Goal: Task Accomplishment & Management: Complete application form

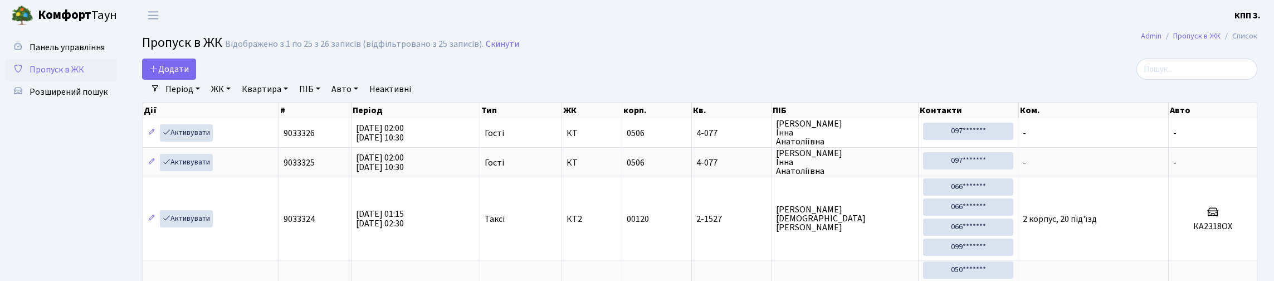
select select "25"
click at [189, 75] on span "Додати" at bounding box center [169, 69] width 40 height 12
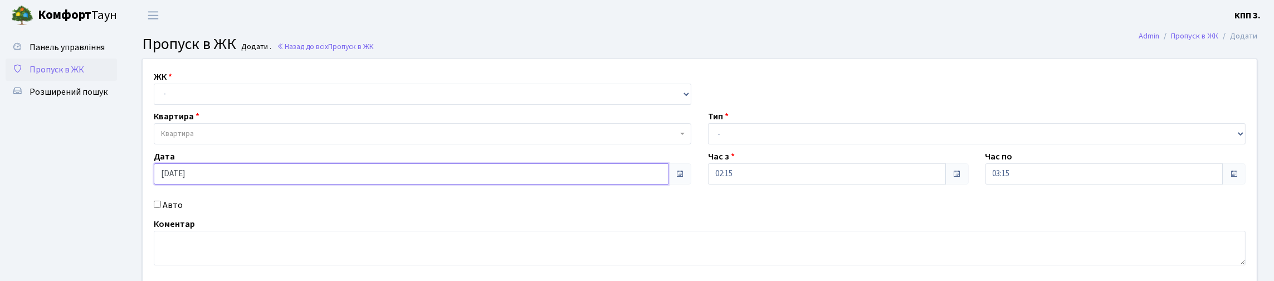
click at [235, 184] on input "02.10.2025" at bounding box center [411, 173] width 515 height 21
click at [67, 76] on span "Пропуск в ЖК" at bounding box center [57, 70] width 55 height 12
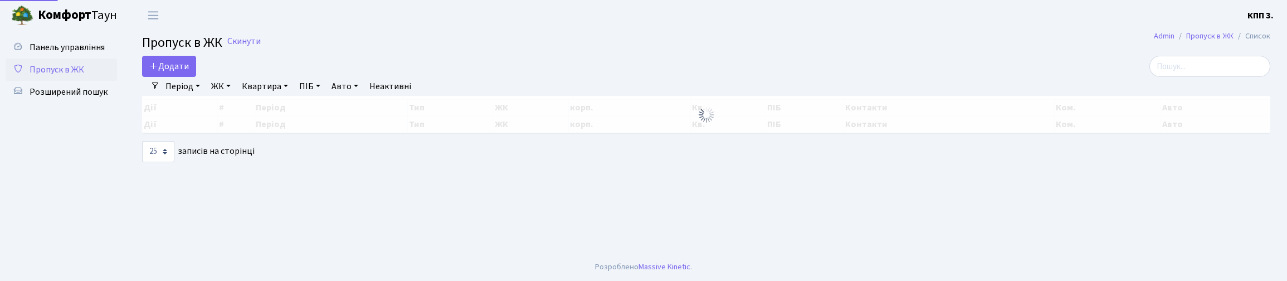
select select "25"
